Goal: Navigation & Orientation: Go to known website

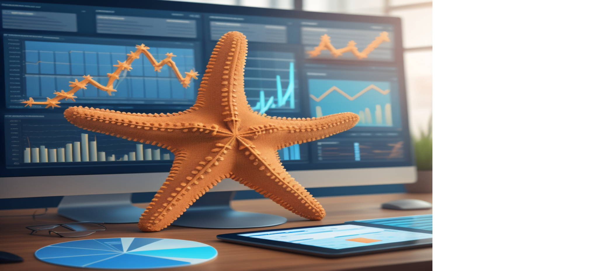
click at [511, 84] on input "email" at bounding box center [515, 86] width 105 height 12
